Goal: Information Seeking & Learning: Learn about a topic

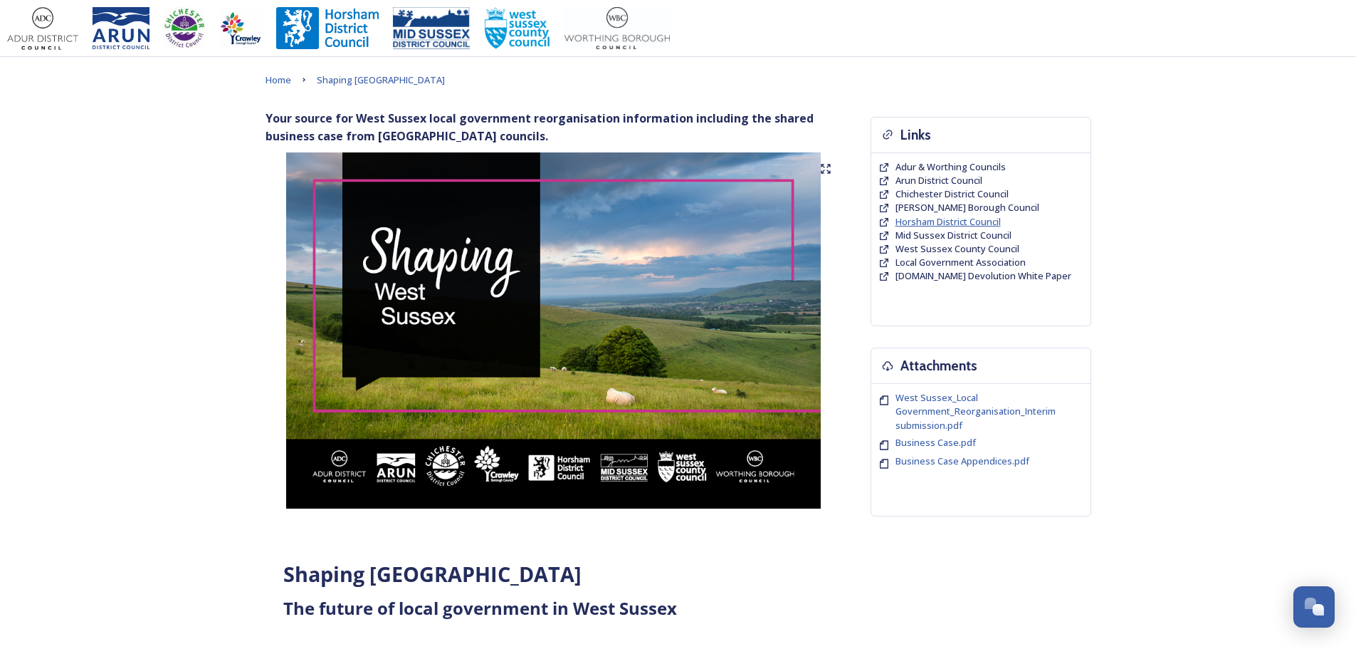
click at [928, 219] on span "Horsham District Council" at bounding box center [948, 221] width 105 height 13
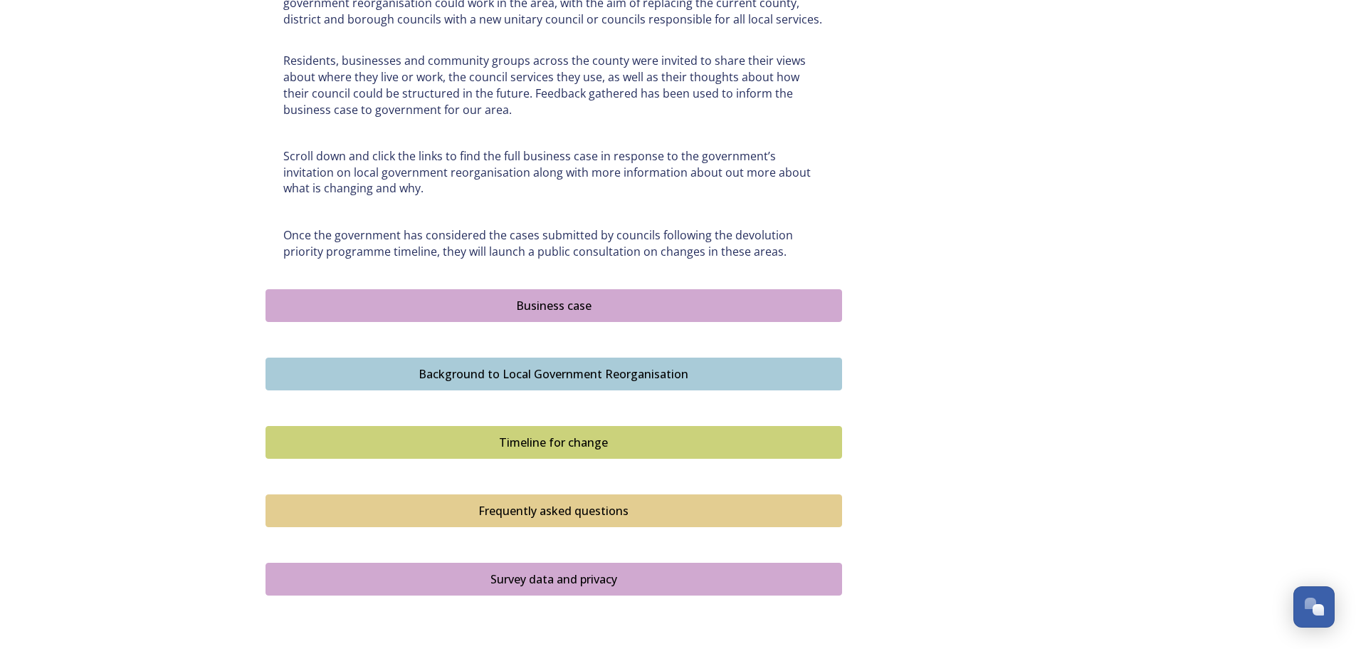
scroll to position [712, 0]
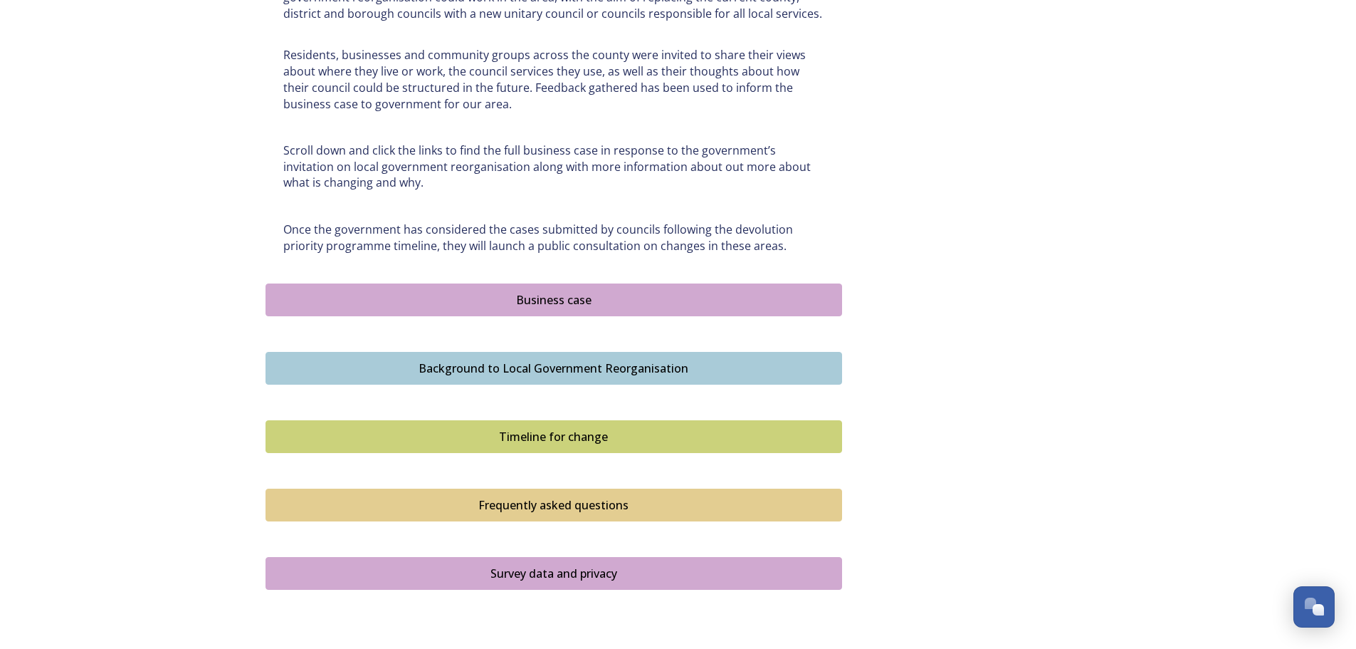
click at [582, 298] on div "Business case" at bounding box center [553, 299] width 561 height 17
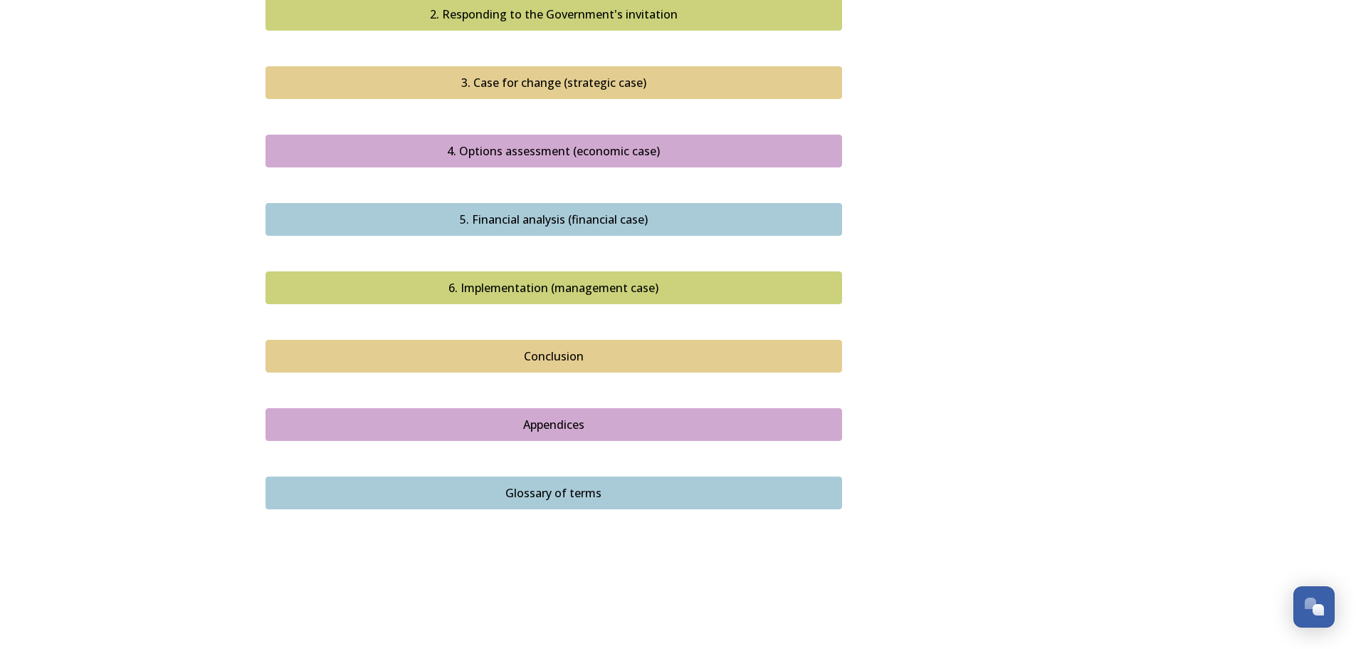
scroll to position [1499, 0]
click at [565, 347] on div "Conclusion" at bounding box center [553, 355] width 561 height 17
